Goal: Task Accomplishment & Management: Manage account settings

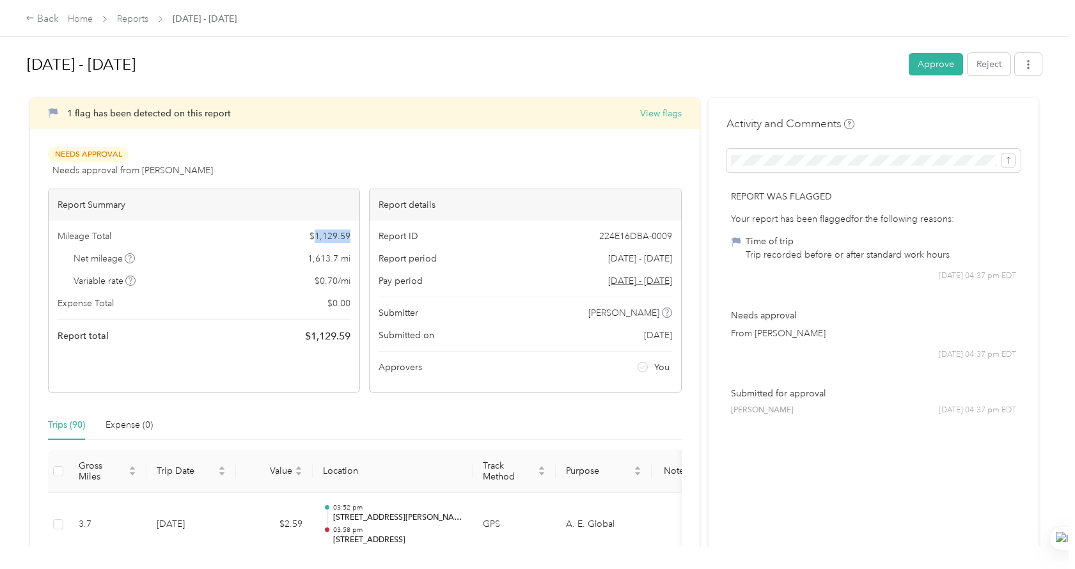
drag, startPoint x: 352, startPoint y: 237, endPoint x: 313, endPoint y: 238, distance: 39.0
click at [313, 238] on div "Mileage Total $ 1,129.59 Net mileage 1,613.7 mi Variable rate $ 0.70 / mi Expen…" at bounding box center [204, 287] width 311 height 132
copy span "1,129.59"
click at [289, 268] on div "Mileage Total $ 1,129.59 Net mileage 1,613.7 mi Variable rate $ 0.70 / mi Expen…" at bounding box center [204, 287] width 311 height 132
click at [925, 63] on button "Approve" at bounding box center [936, 64] width 54 height 22
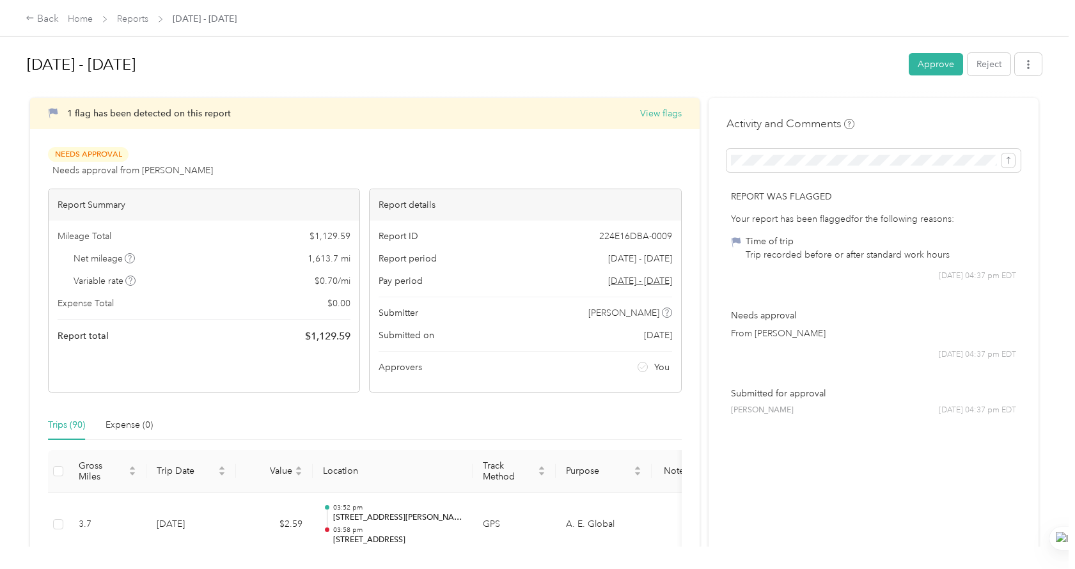
drag, startPoint x: 933, startPoint y: 70, endPoint x: 869, endPoint y: 108, distance: 74.1
click at [933, 69] on button "Approve" at bounding box center [936, 64] width 54 height 22
drag, startPoint x: 715, startPoint y: 62, endPoint x: 710, endPoint y: 56, distance: 7.7
click at [715, 60] on h1 "Sep 1 - 30, 2025" at bounding box center [463, 64] width 873 height 31
click at [1047, 21] on icon at bounding box center [1047, 25] width 10 height 12
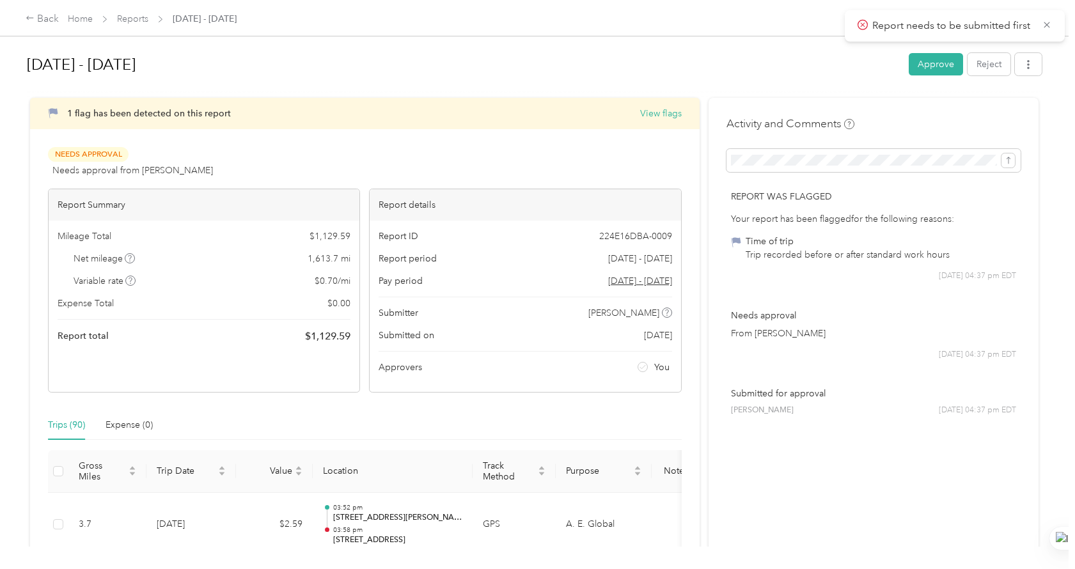
click at [1050, 18] on span "Report needs to be submitted first" at bounding box center [955, 26] width 194 height 16
click at [1043, 25] on icon at bounding box center [1047, 25] width 10 height 12
click at [82, 149] on span "Needs Approval" at bounding box center [88, 154] width 81 height 15
click at [649, 115] on button "View flags" at bounding box center [661, 113] width 42 height 13
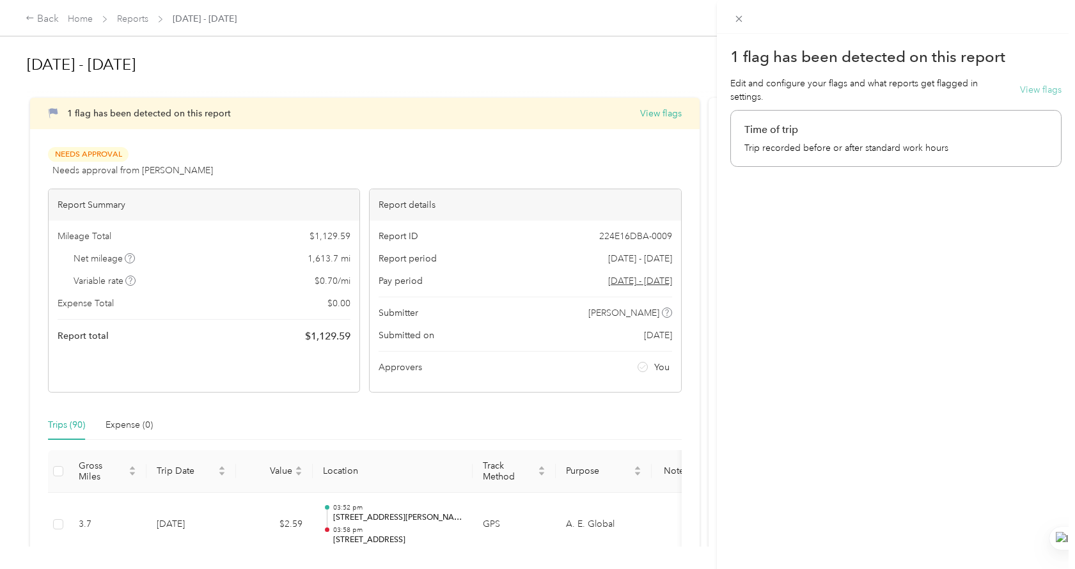
click at [1029, 91] on button "View flags" at bounding box center [1041, 89] width 42 height 13
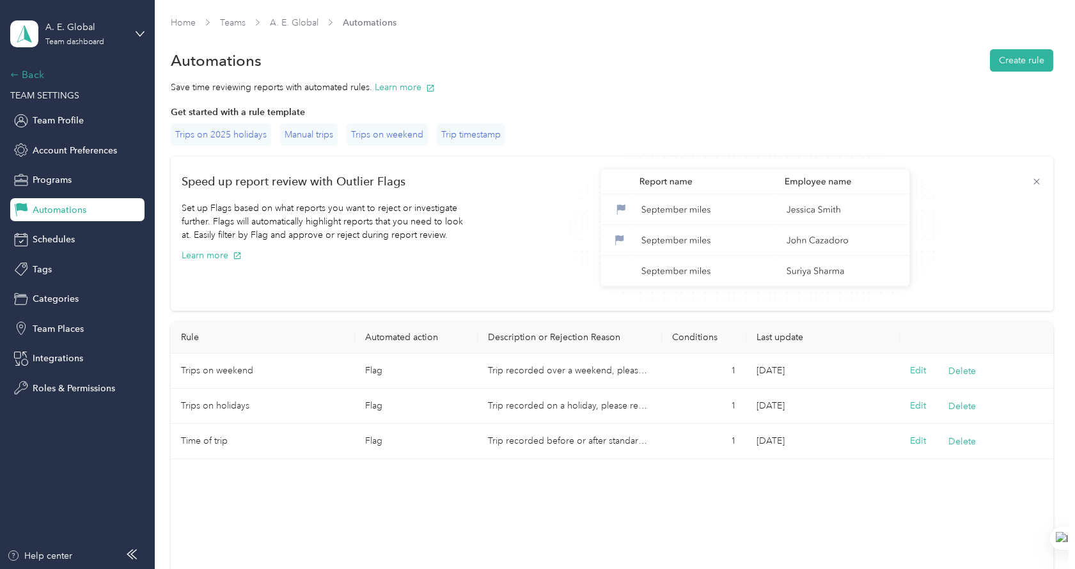
click at [30, 73] on div "Back" at bounding box center [74, 74] width 128 height 15
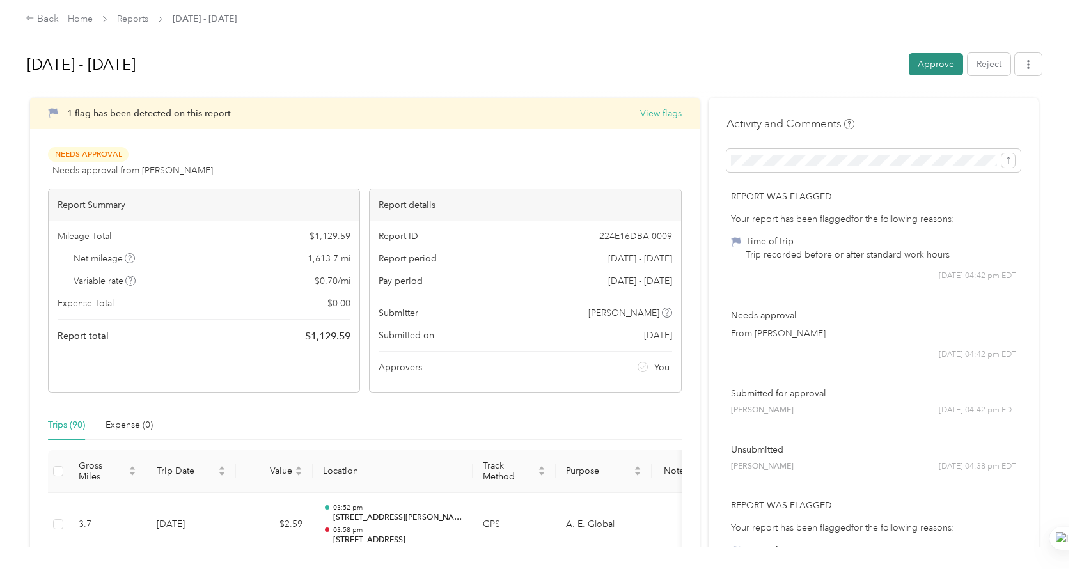
click at [928, 68] on button "Approve" at bounding box center [936, 64] width 54 height 22
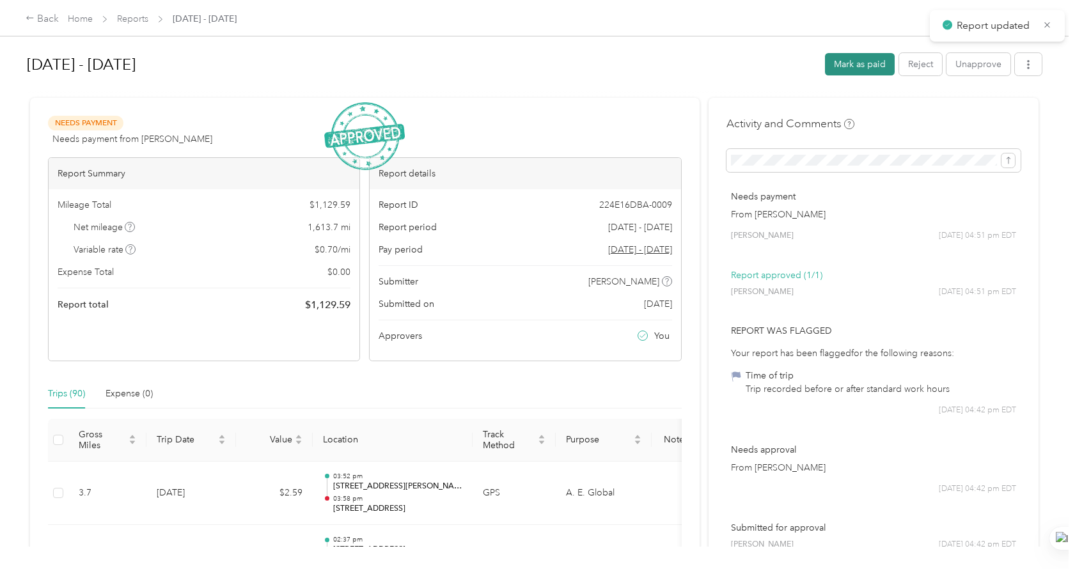
click at [861, 54] on button "Mark as paid" at bounding box center [860, 64] width 70 height 22
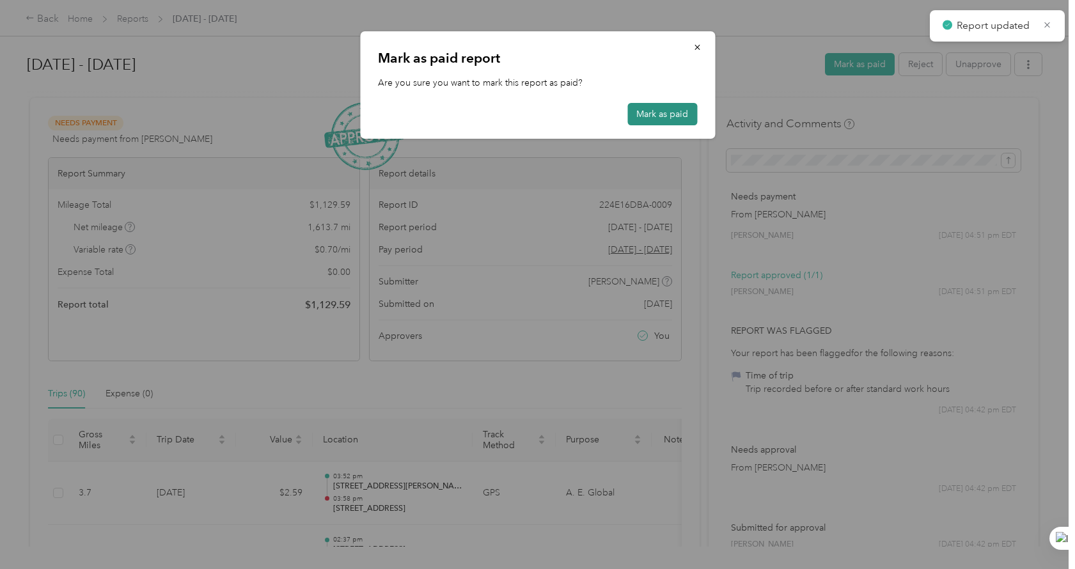
click at [650, 110] on button "Mark as paid" at bounding box center [663, 114] width 70 height 22
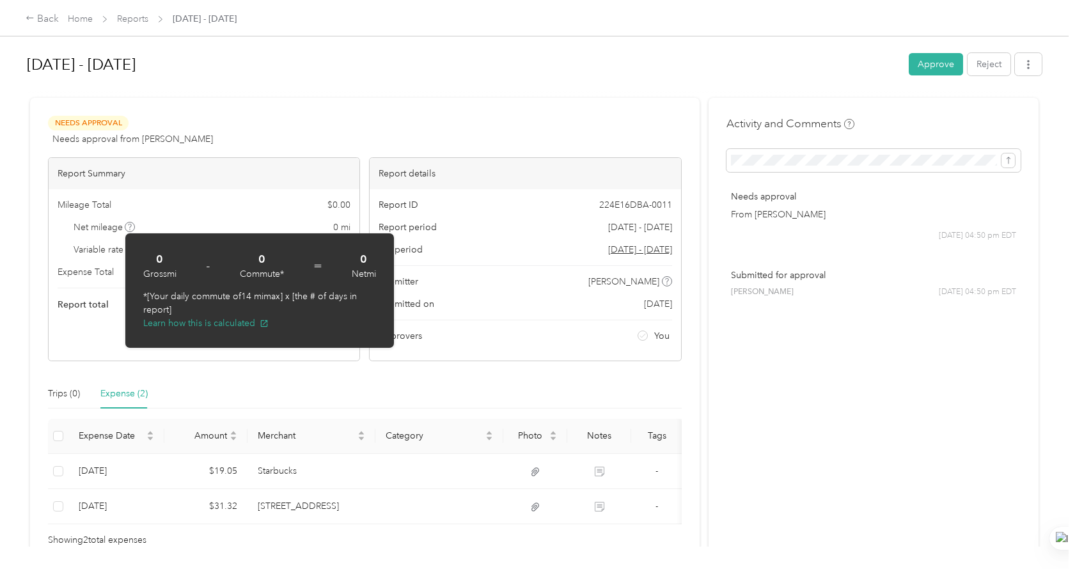
click at [313, 89] on div at bounding box center [534, 92] width 1015 height 13
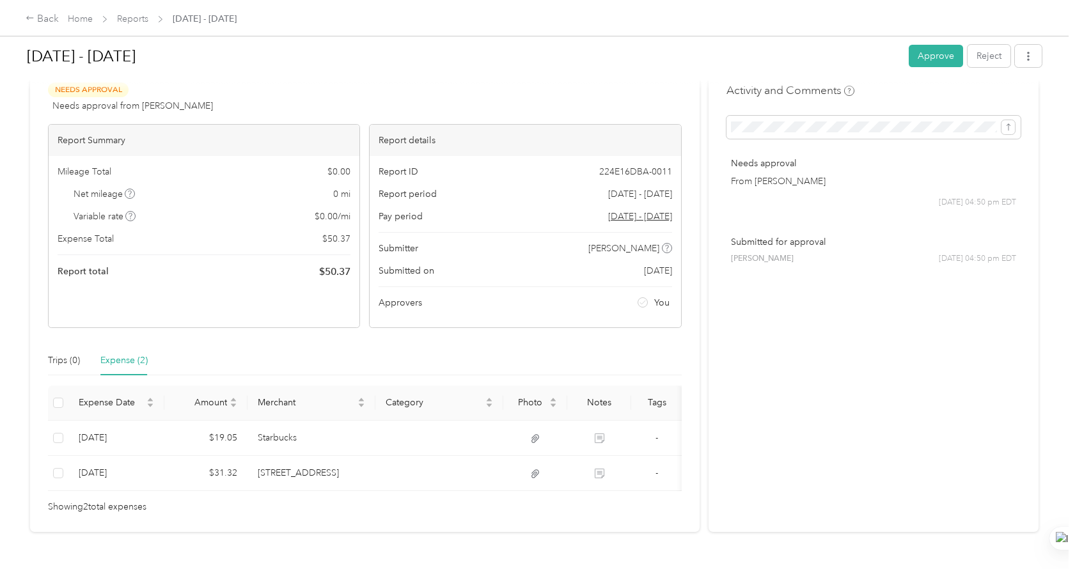
scroll to position [64, 0]
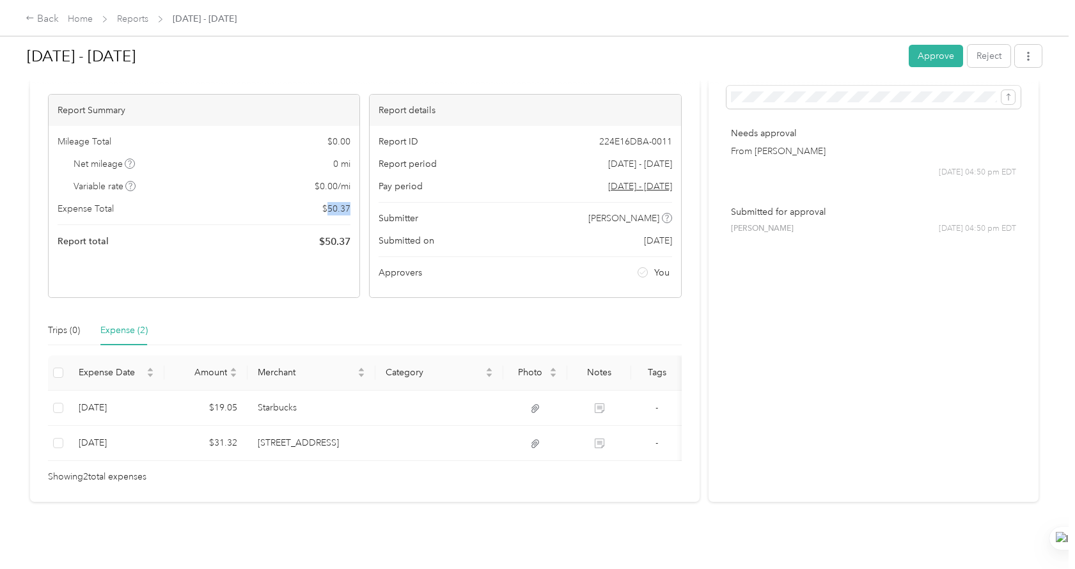
drag, startPoint x: 353, startPoint y: 209, endPoint x: 326, endPoint y: 203, distance: 27.5
click at [326, 203] on div "Mileage Total $ 0.00 Net mileage 0 mi Variable rate $ 0.00 / mi Expense Total $…" at bounding box center [204, 192] width 311 height 132
copy span "50.37"
click at [267, 221] on div "Mileage Total $ 0.00 Net mileage 0 mi Variable rate $ 0.00 / mi Expense Total $…" at bounding box center [204, 192] width 311 height 132
click at [917, 55] on button "Approve" at bounding box center [936, 56] width 54 height 22
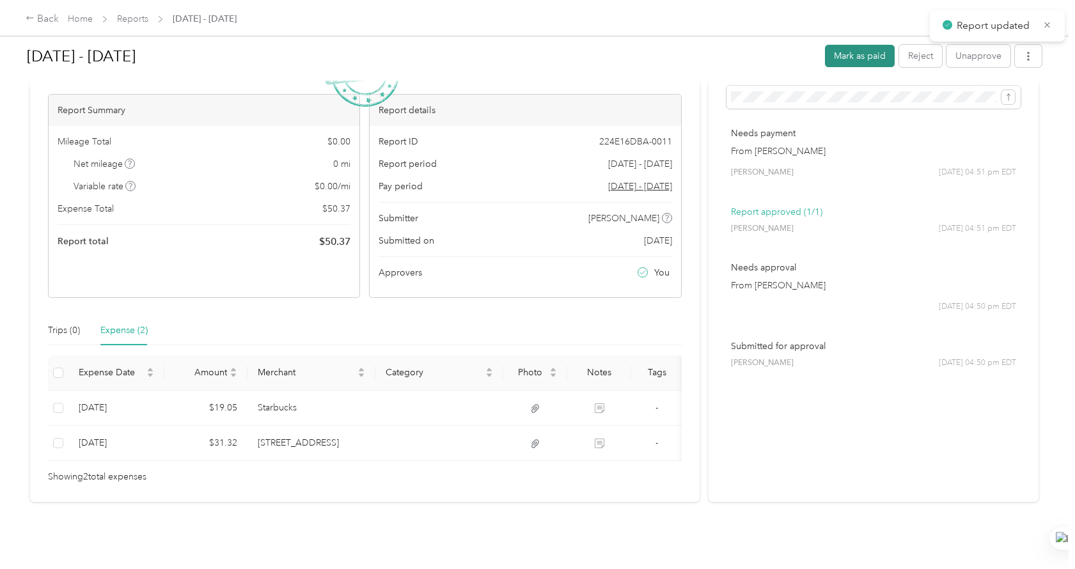
click at [864, 47] on button "Mark as paid" at bounding box center [860, 56] width 70 height 22
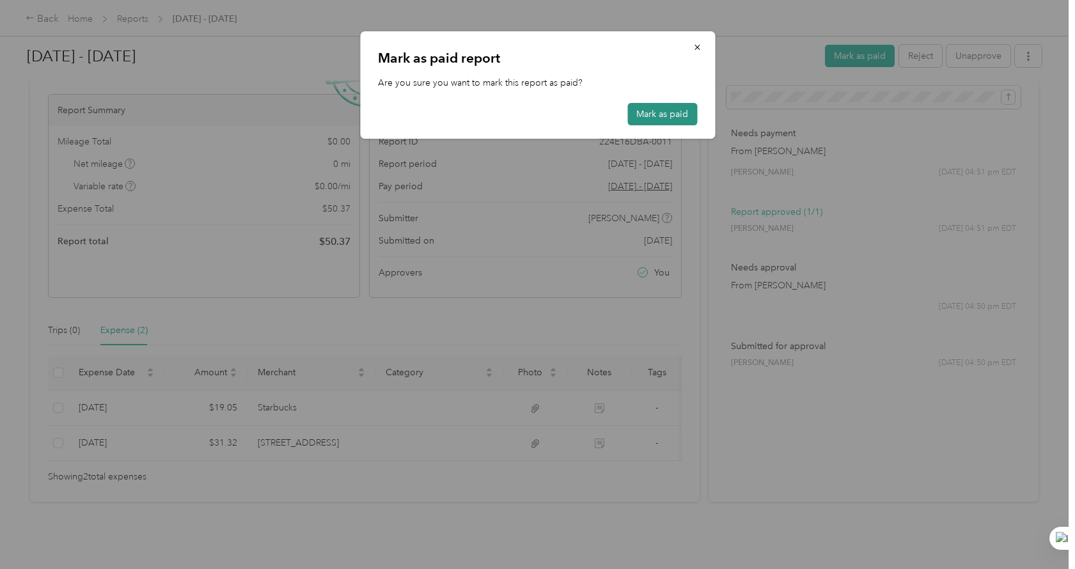
click at [658, 107] on button "Mark as paid" at bounding box center [663, 114] width 70 height 22
